Goal: Task Accomplishment & Management: Complete application form

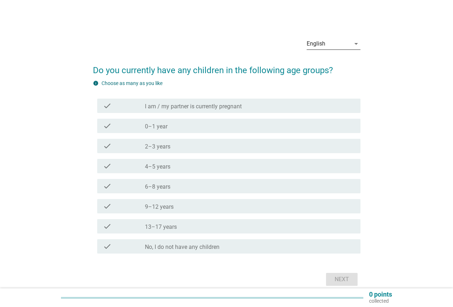
click at [325, 47] on div "English" at bounding box center [316, 44] width 19 height 6
click at [355, 45] on icon "arrow_drop_down" at bounding box center [356, 43] width 9 height 9
click at [323, 42] on div "English" at bounding box center [316, 44] width 19 height 6
click at [179, 181] on div "check check_box_outline_blank 6–8 years" at bounding box center [229, 186] width 264 height 14
click at [335, 45] on div "English" at bounding box center [329, 43] width 44 height 11
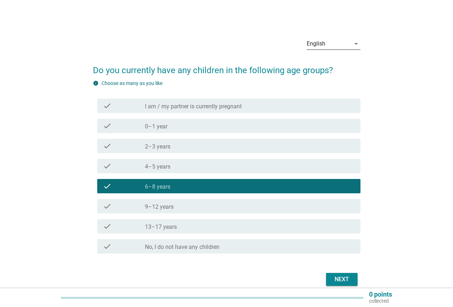
click at [325, 47] on div "English" at bounding box center [316, 44] width 19 height 6
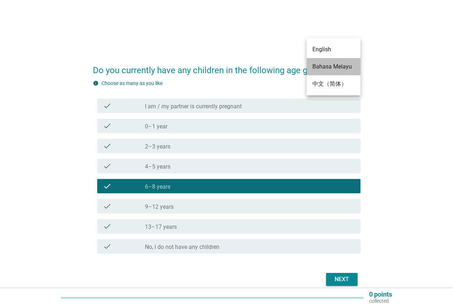
click at [327, 66] on div "Bahasa Melayu" at bounding box center [334, 66] width 42 height 9
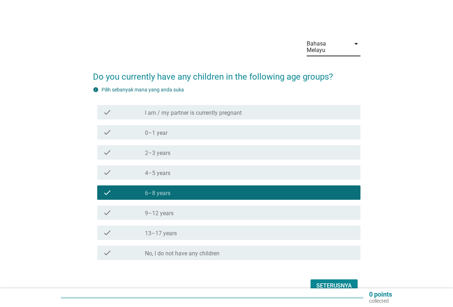
click at [342, 285] on div "Bahasa Melayu arrow_drop_down Do you currently have any children in the followi…" at bounding box center [226, 163] width 453 height 327
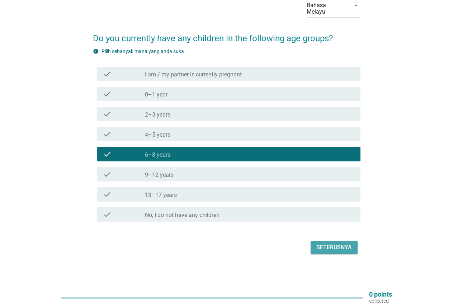
click at [344, 249] on div "Seterusnya" at bounding box center [335, 247] width 36 height 9
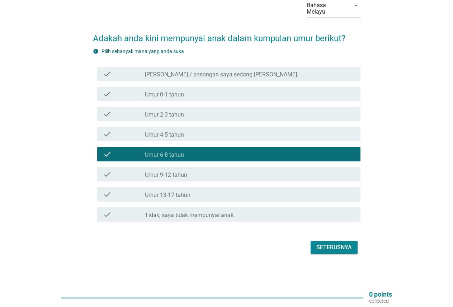
scroll to position [0, 0]
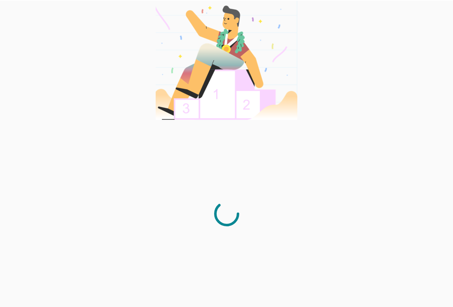
click at [336, 284] on div at bounding box center [226, 153] width 453 height 307
click at [335, 248] on div at bounding box center [226, 153] width 453 height 307
